Goal: Task Accomplishment & Management: Use online tool/utility

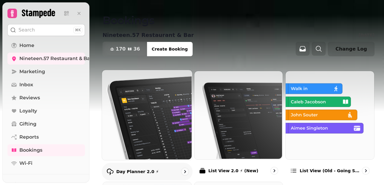
click at [131, 170] on p "Day Planner 2.0 ⚡" at bounding box center [137, 172] width 43 height 6
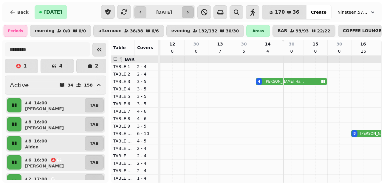
scroll to position [0, 124]
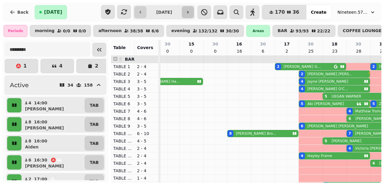
click at [190, 13] on icon "button" at bounding box center [187, 12] width 5 height 5
type input "**********"
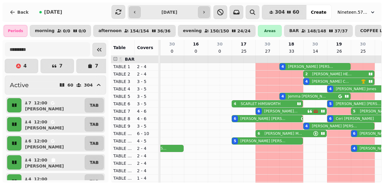
scroll to position [0, 232]
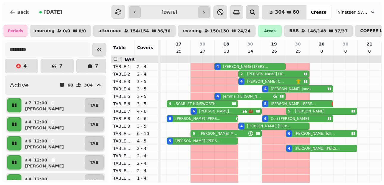
click at [255, 11] on icon "button" at bounding box center [252, 12] width 7 height 7
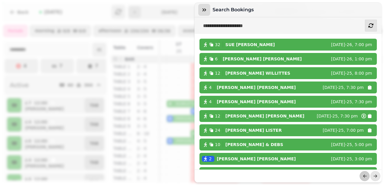
click at [203, 9] on icon "button" at bounding box center [204, 9] width 4 height 3
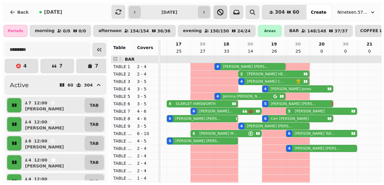
click at [221, 12] on icon "button" at bounding box center [220, 12] width 7 height 7
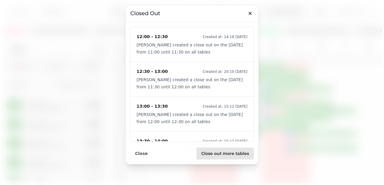
click at [216, 153] on span "Close out more tables" at bounding box center [225, 154] width 48 height 4
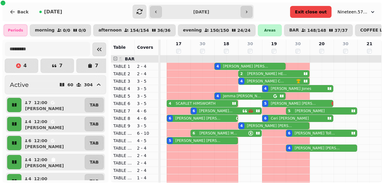
click at [315, 13] on span "Exit close out" at bounding box center [311, 12] width 32 height 4
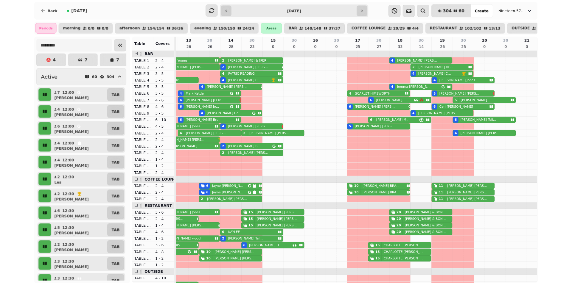
scroll to position [0, 46]
